Goal: Obtain resource: Download file/media

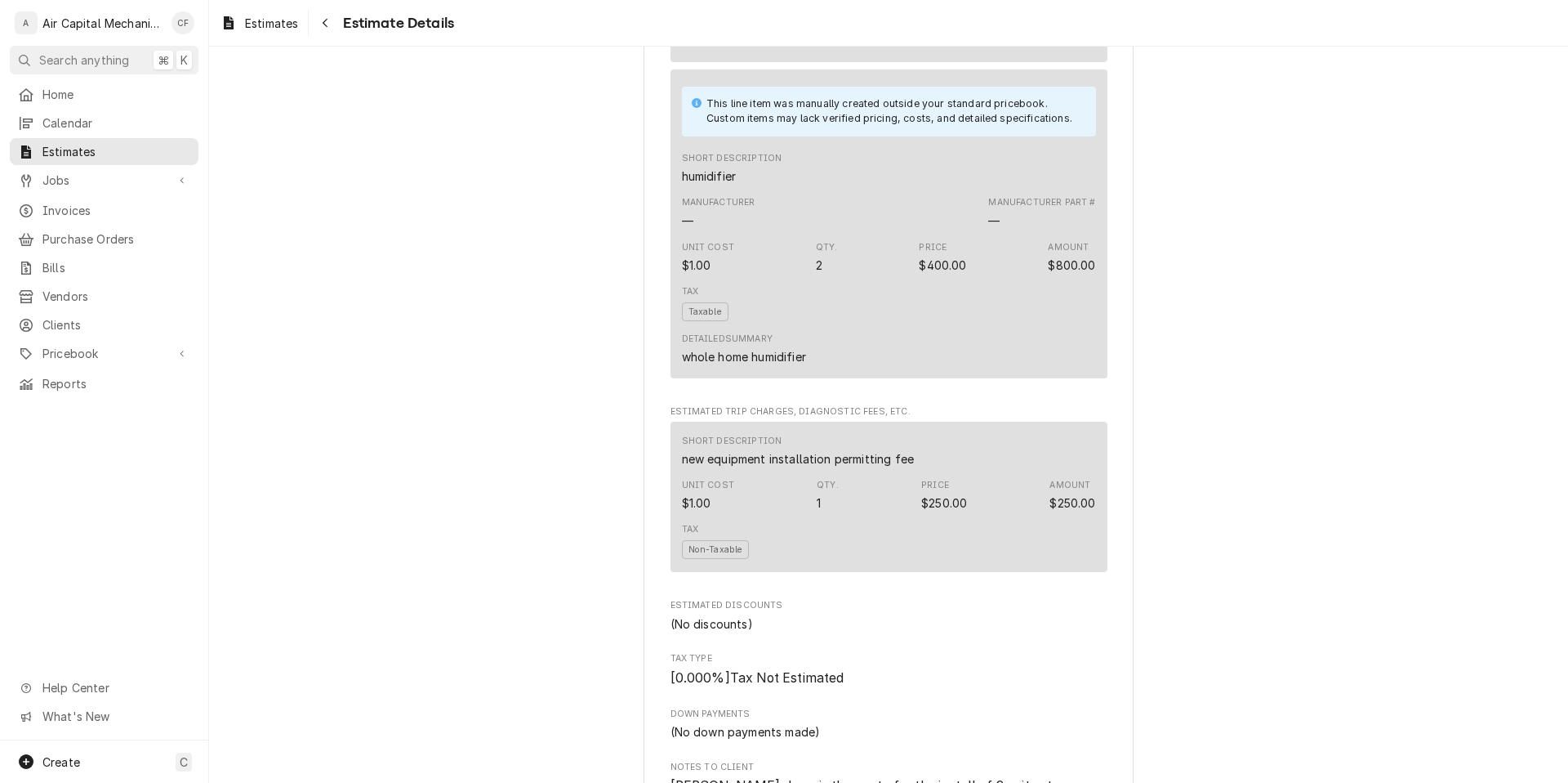
scroll to position [4504, 0]
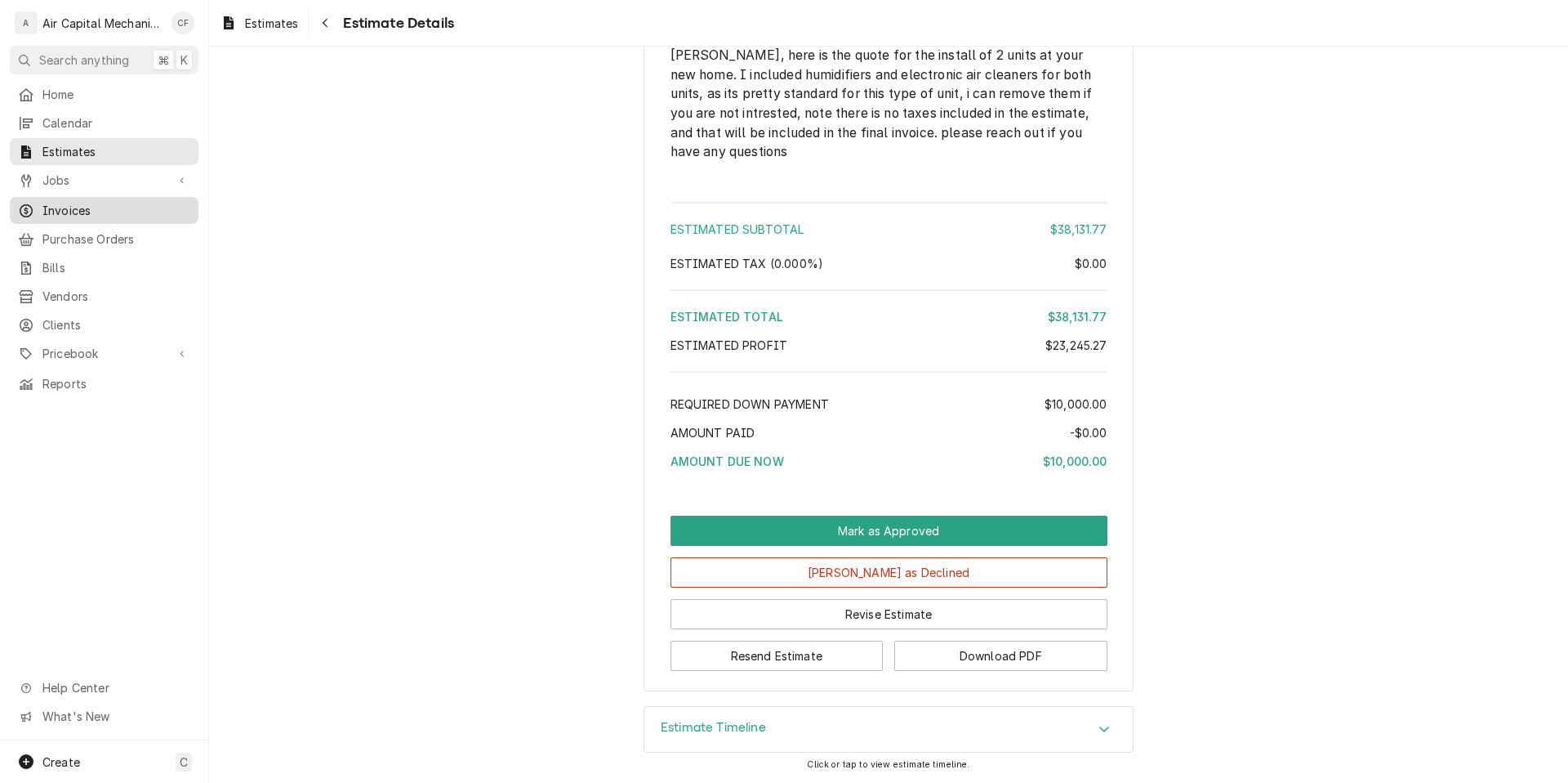
click at [126, 214] on div "Invoices" at bounding box center [104, 210] width 182 height 21
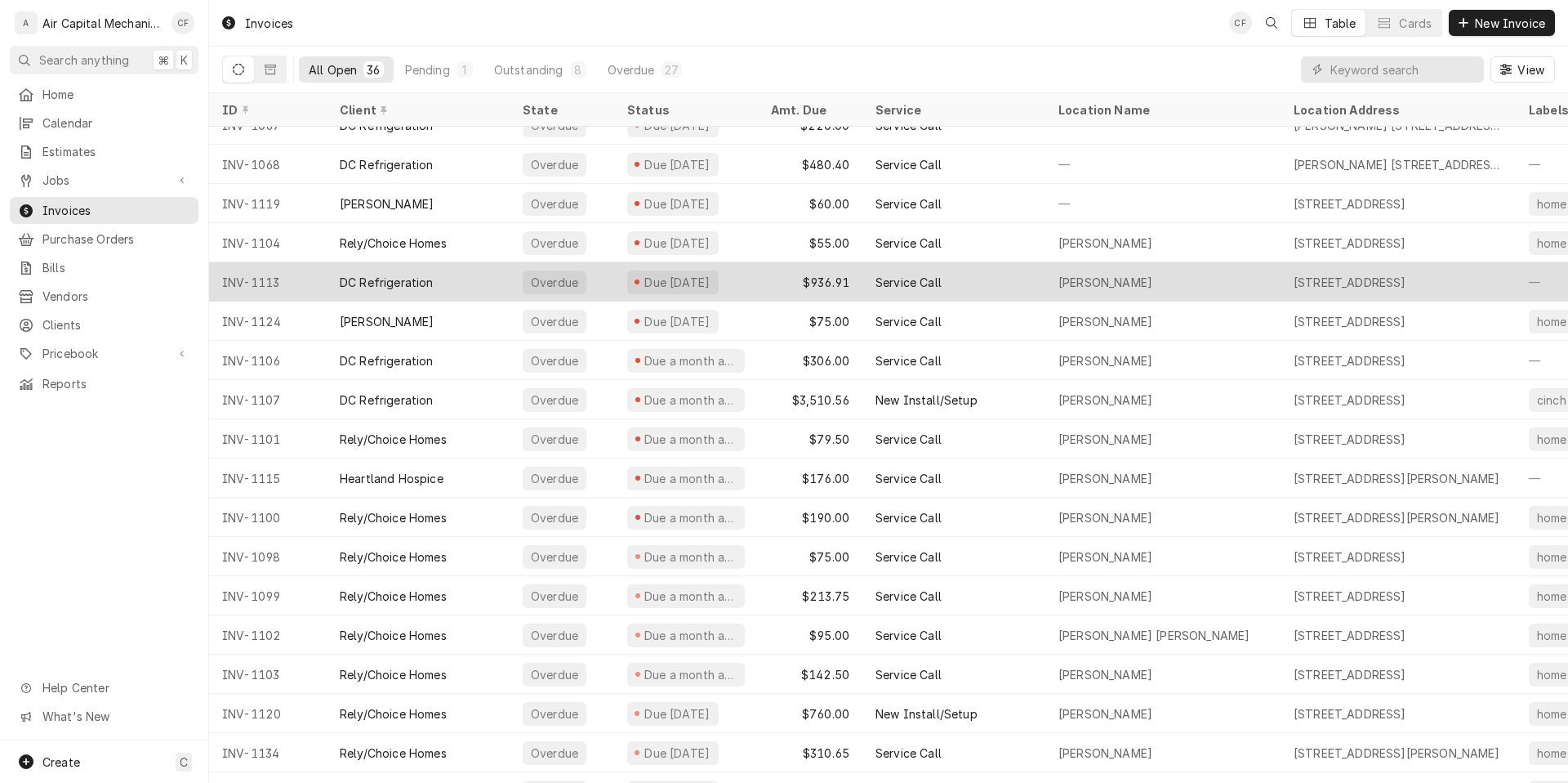
scroll to position [50, 0]
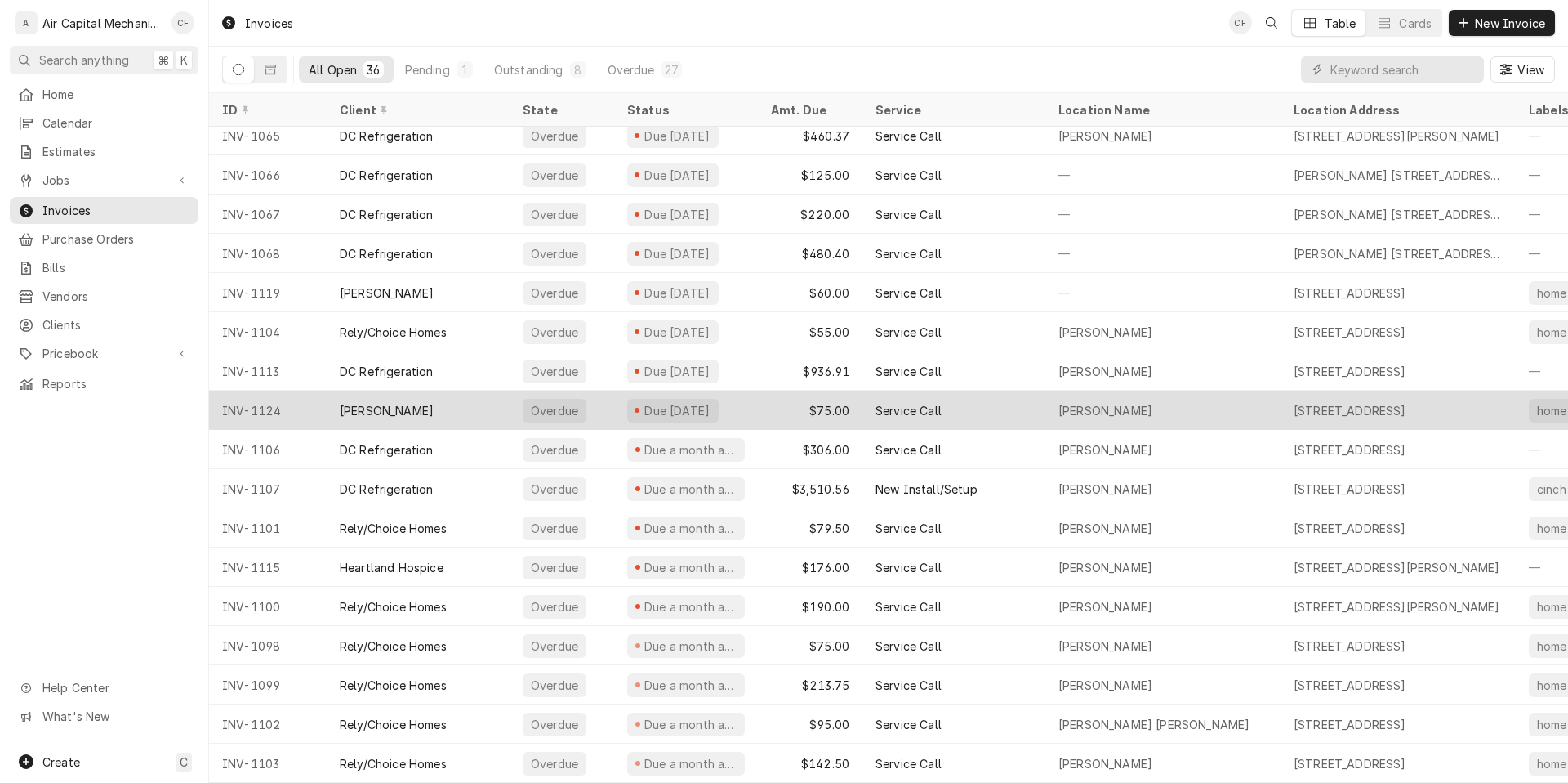
click at [393, 405] on div "[PERSON_NAME]" at bounding box center [387, 411] width 94 height 17
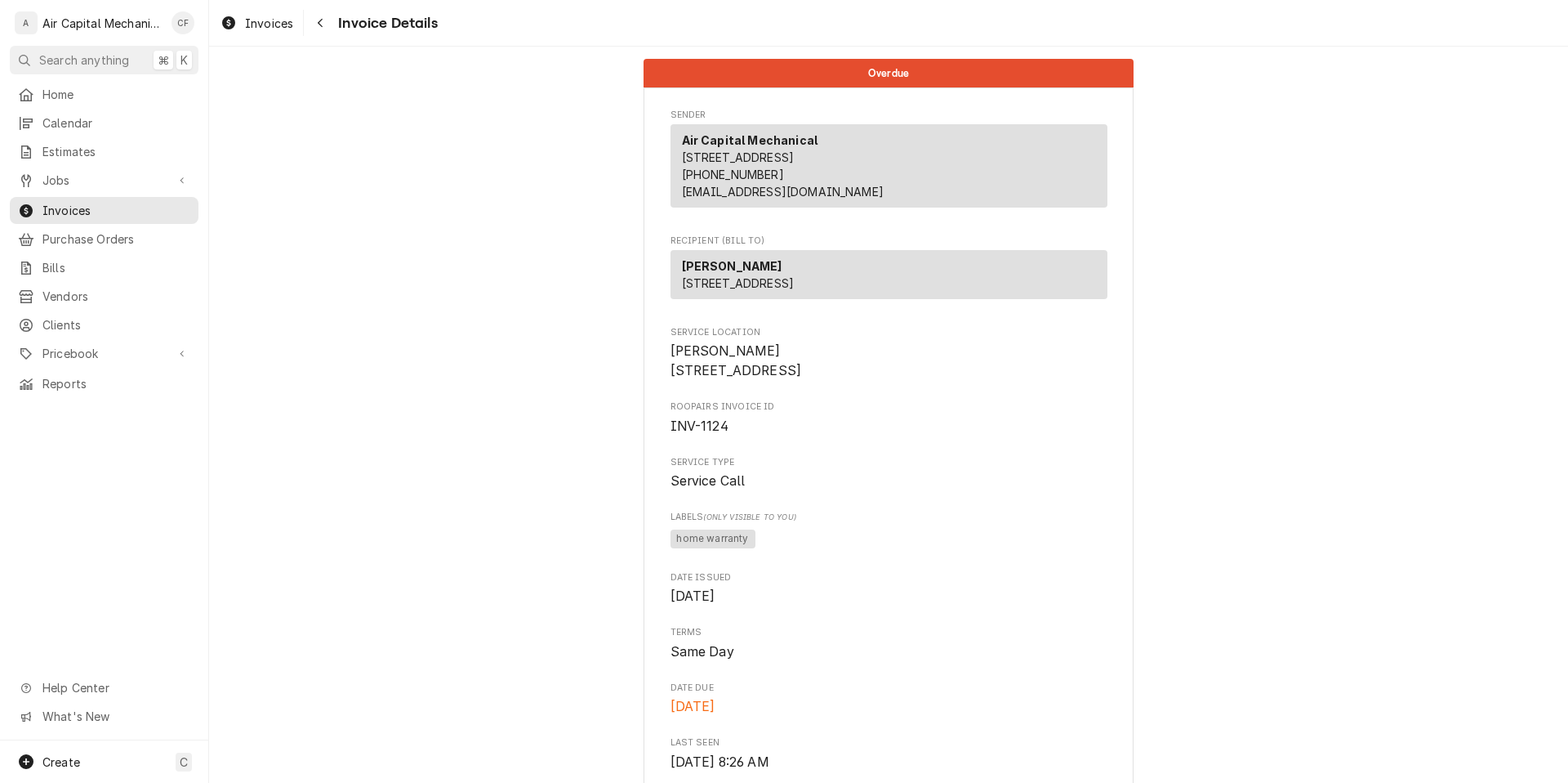
scroll to position [1301, 0]
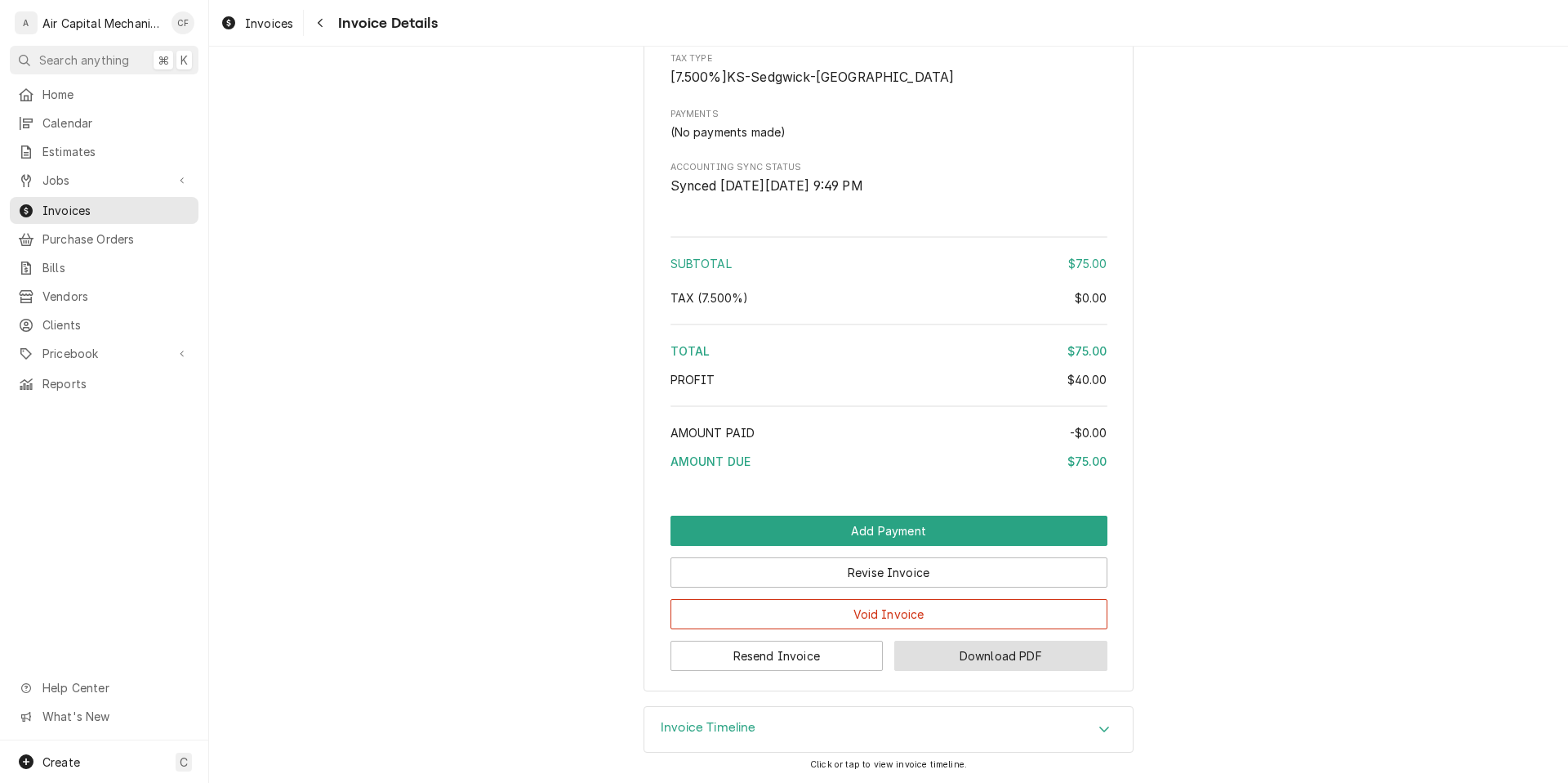
click at [953, 666] on button "Download PDF" at bounding box center [1000, 655] width 213 height 30
click at [335, 18] on span "Invoice Details" at bounding box center [385, 23] width 104 height 22
click at [314, 26] on div "Navigate back" at bounding box center [320, 22] width 16 height 16
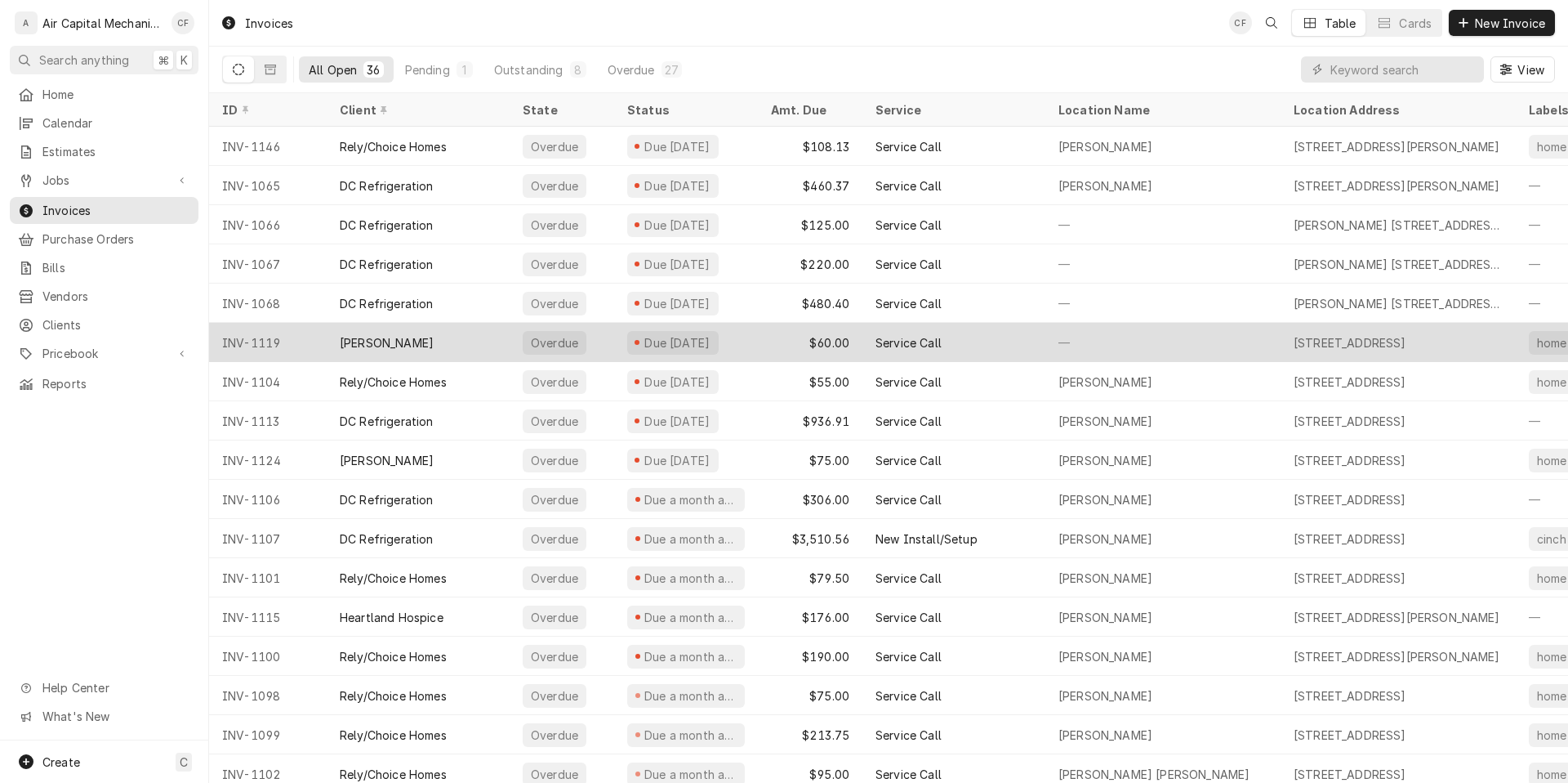
click at [491, 340] on div "Salvador Gutierrez" at bounding box center [418, 342] width 183 height 39
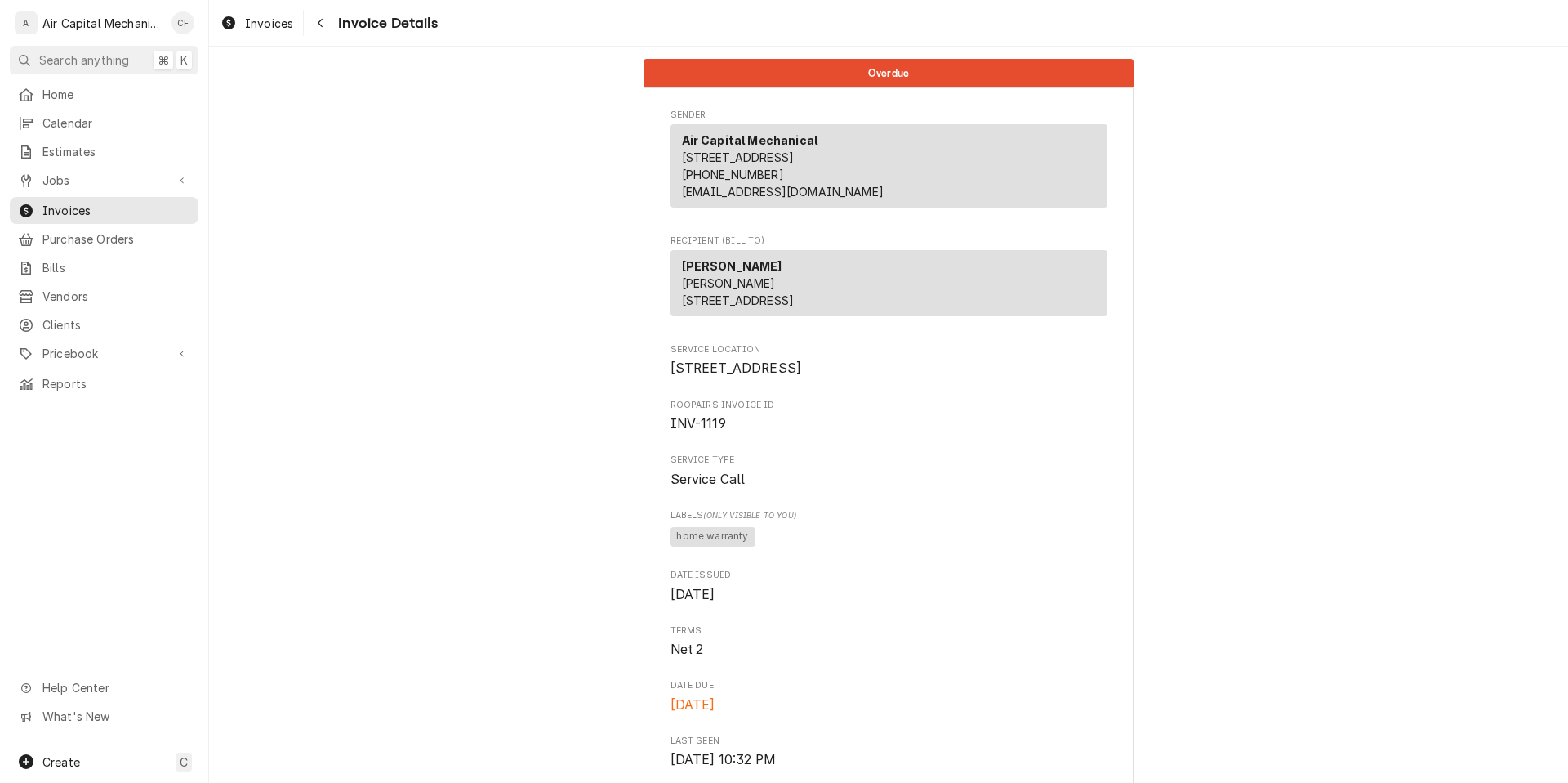
click at [745, 376] on span "5825 E 47th St N Bel Aire, KS 67220" at bounding box center [736, 368] width 131 height 15
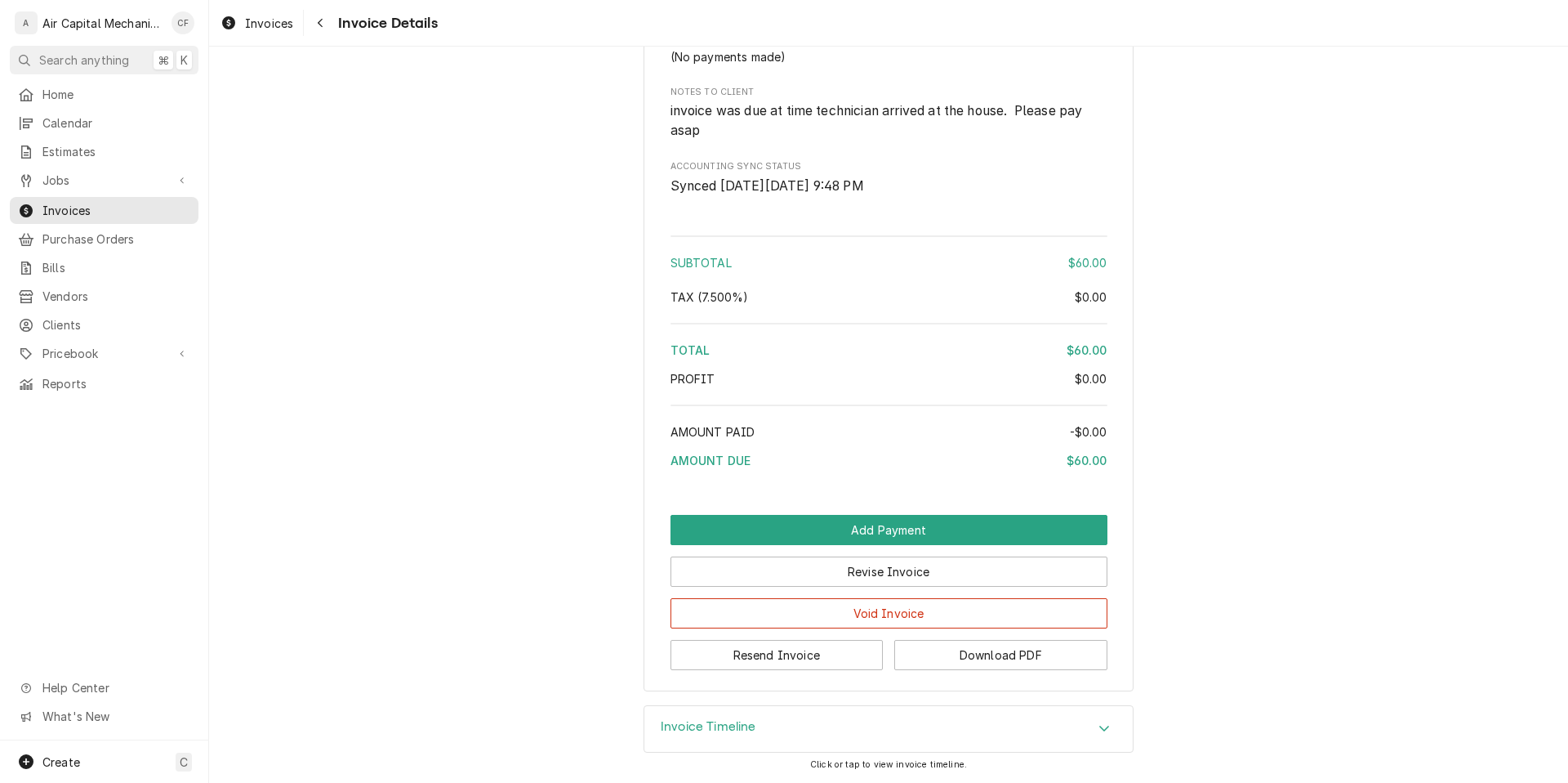
scroll to position [1322, 0]
click at [961, 670] on button "Download PDF" at bounding box center [1000, 654] width 213 height 30
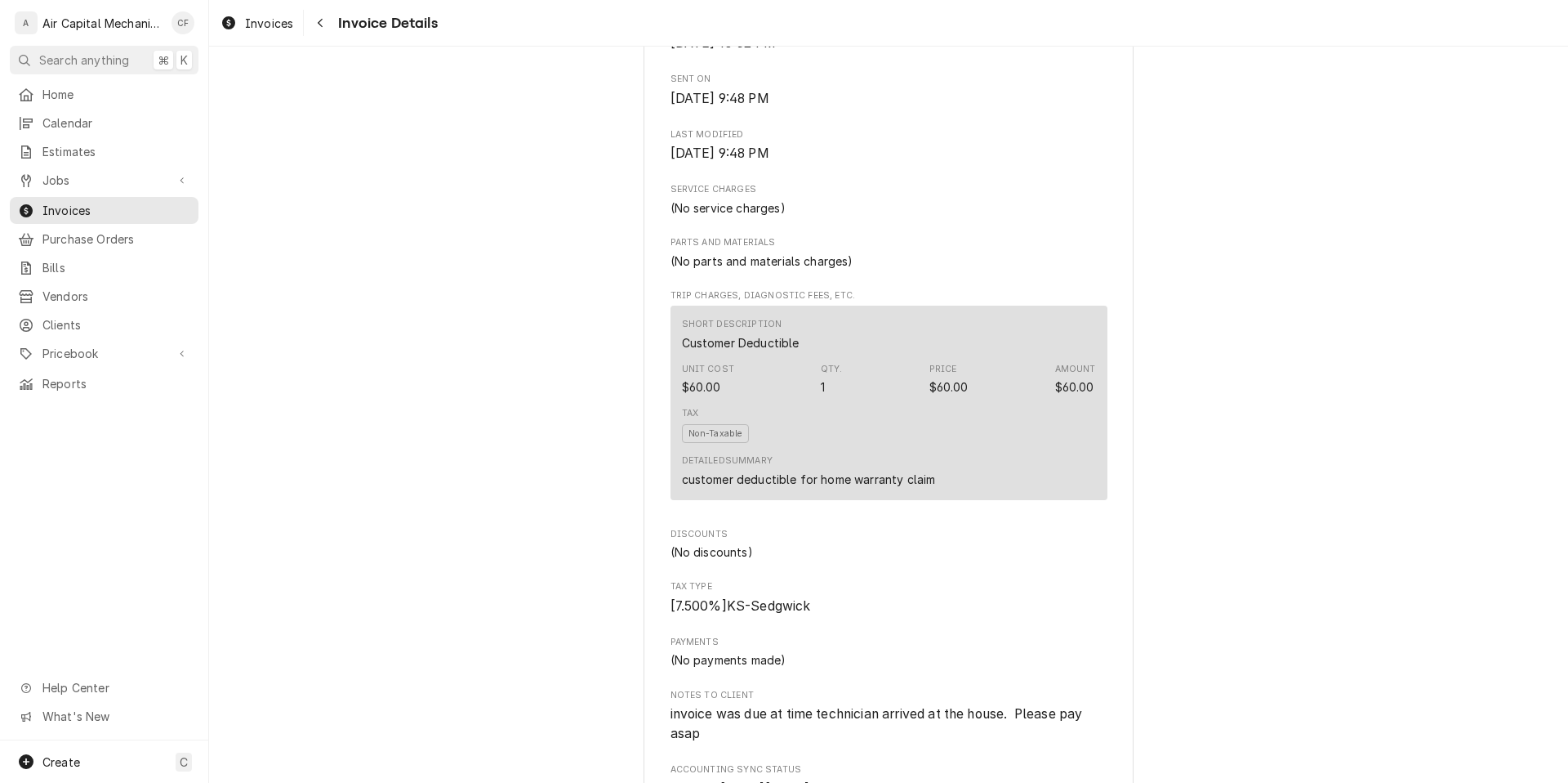
scroll to position [0, 0]
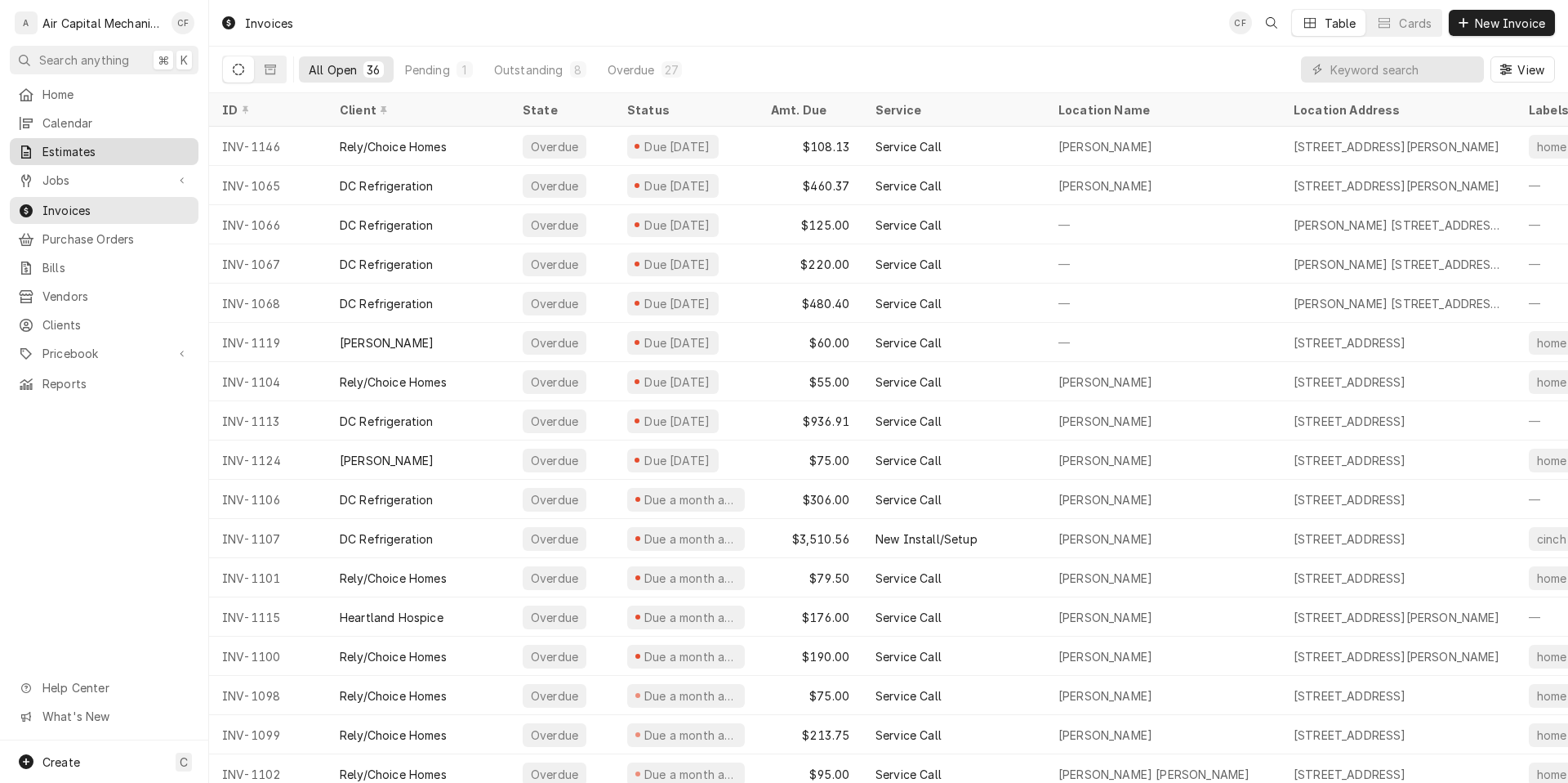
click at [69, 144] on span "Estimates" at bounding box center [117, 152] width 147 height 17
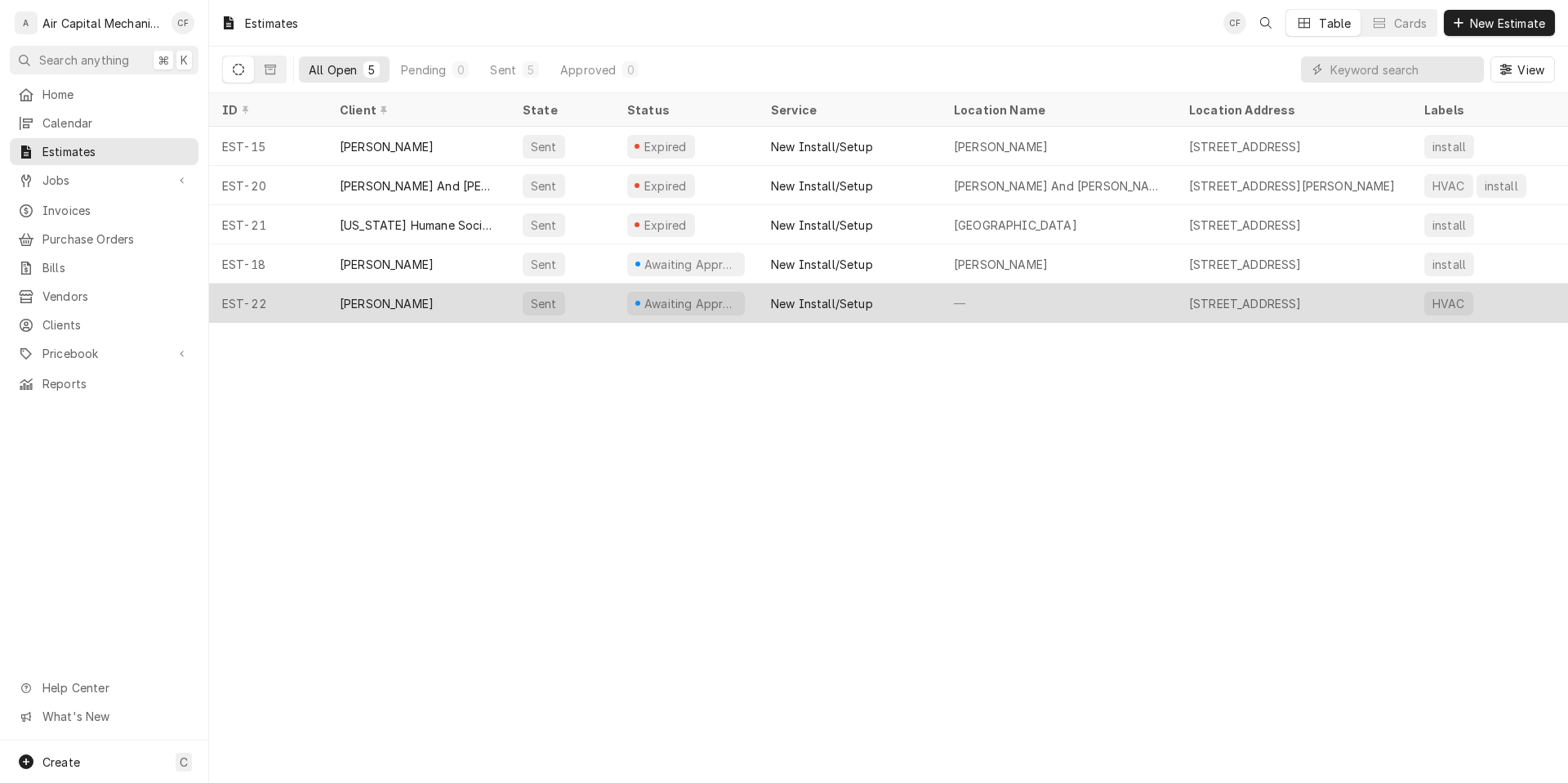
click at [454, 289] on div "[PERSON_NAME]" at bounding box center [418, 304] width 183 height 39
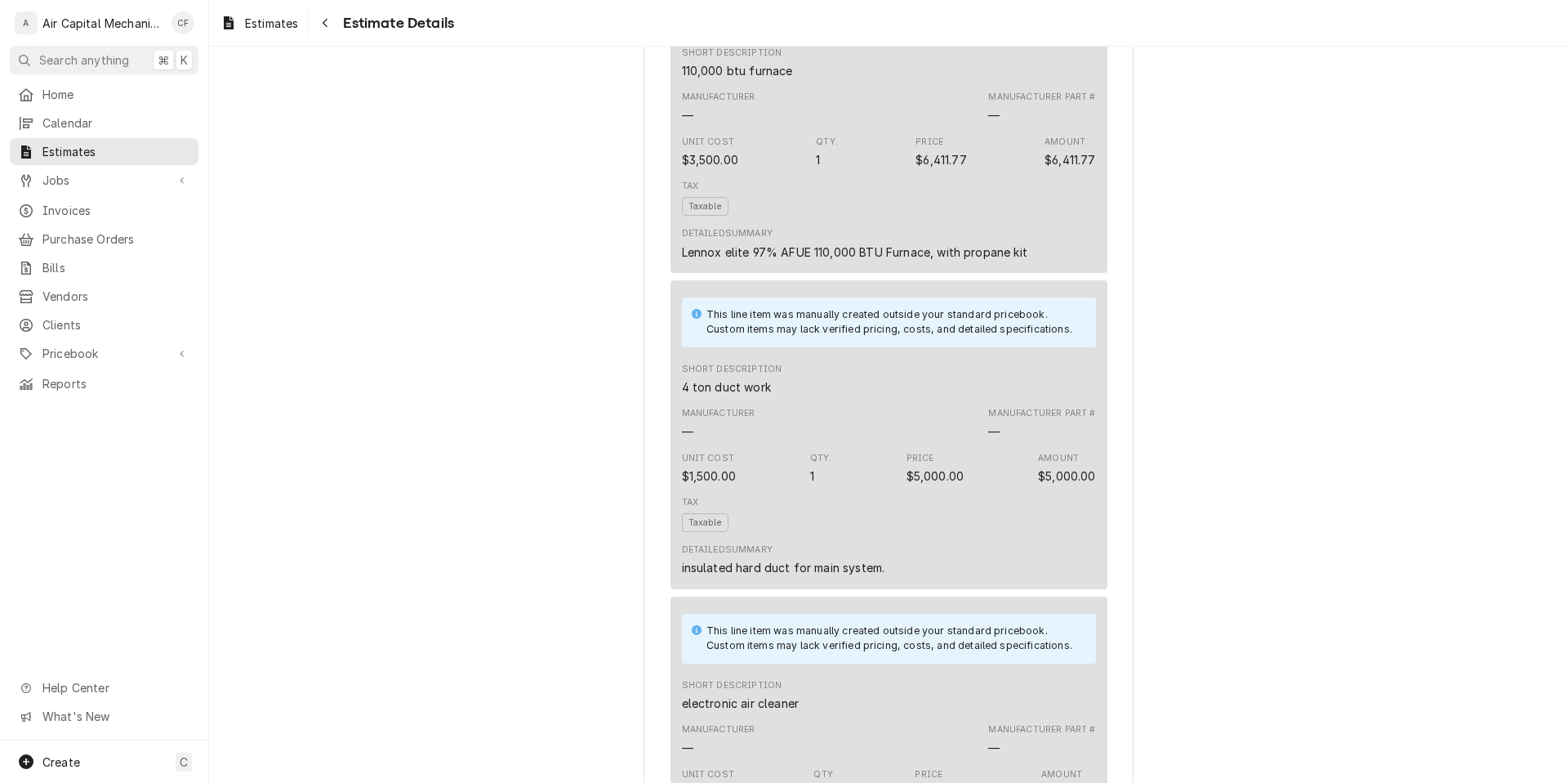
scroll to position [2863, 0]
